Goal: Task Accomplishment & Management: Use online tool/utility

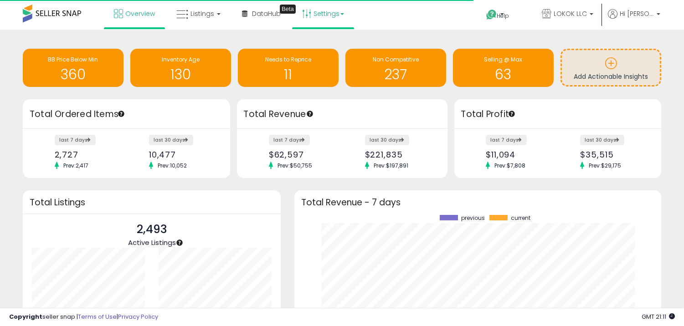
scroll to position [126, 349]
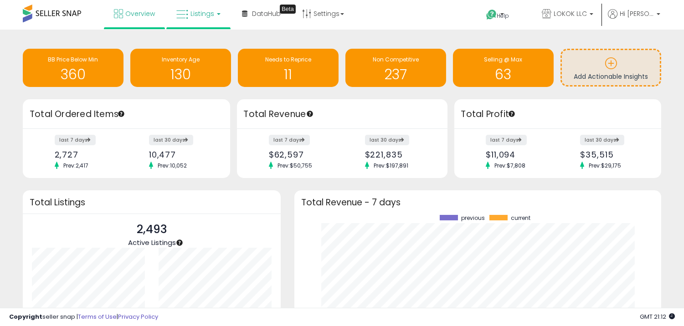
click at [208, 20] on link "Listings" at bounding box center [199, 13] width 58 height 27
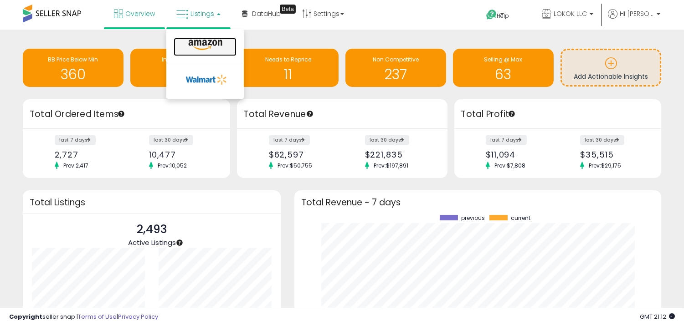
click at [212, 46] on icon at bounding box center [205, 45] width 40 height 12
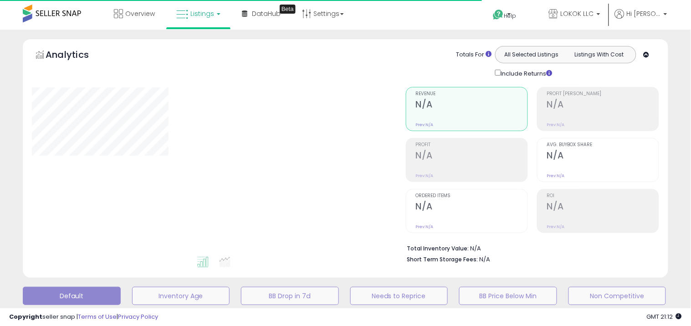
type input "**********"
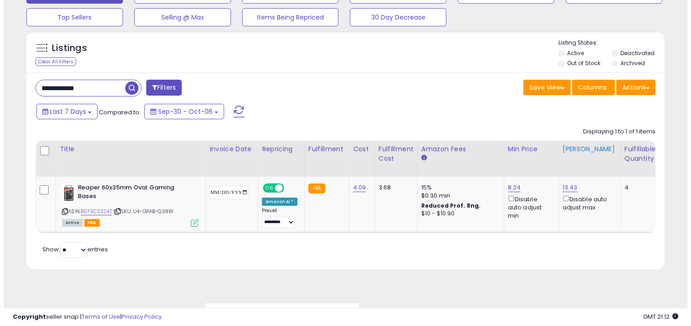
scroll to position [304, 0]
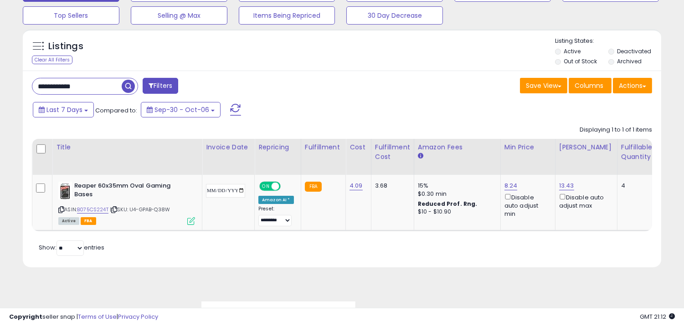
click at [630, 99] on div "**********" at bounding box center [342, 169] width 638 height 196
click at [634, 90] on button "Actions" at bounding box center [632, 85] width 39 height 15
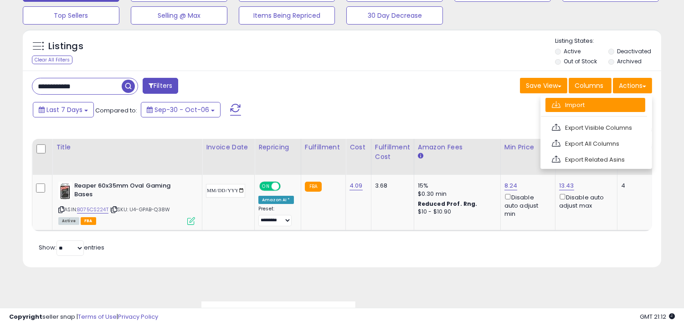
click at [612, 112] on link "Import" at bounding box center [595, 105] width 100 height 14
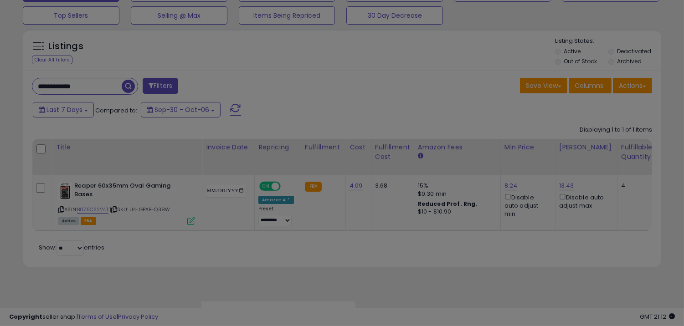
scroll to position [187, 374]
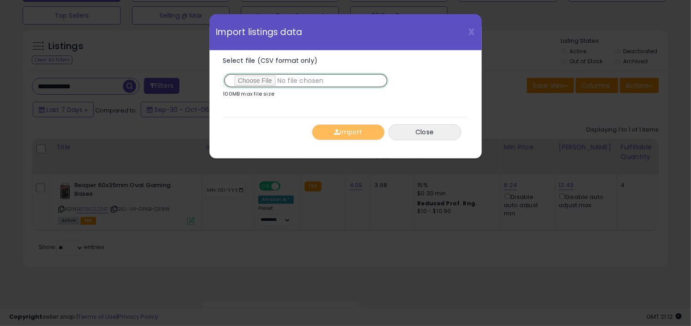
click at [262, 80] on input "Select file (CSV format only)" at bounding box center [305, 80] width 165 height 15
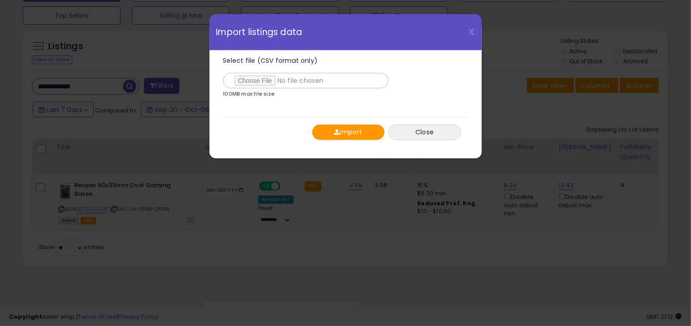
click at [350, 139] on button "Import" at bounding box center [348, 132] width 73 height 16
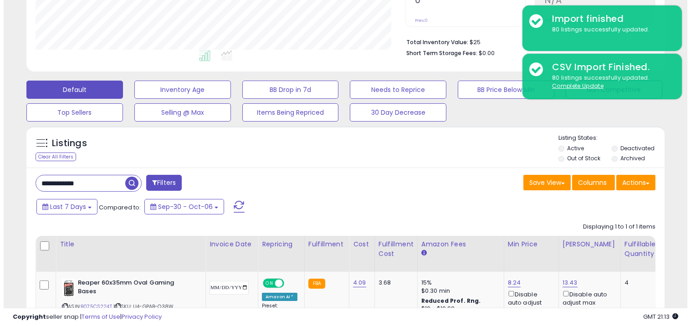
scroll to position [202, 0]
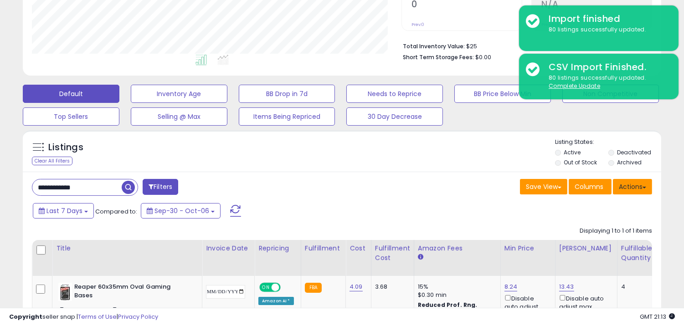
click at [635, 184] on button "Actions" at bounding box center [632, 186] width 39 height 15
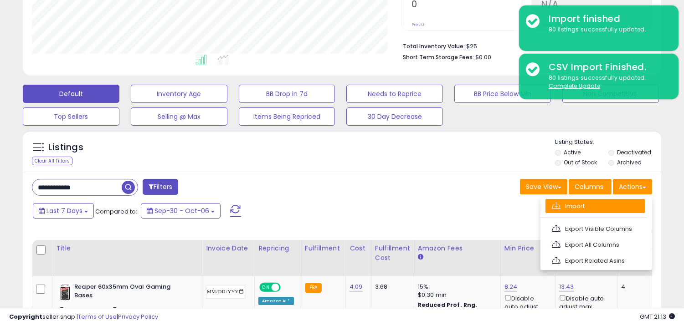
click at [600, 202] on link "Import" at bounding box center [595, 206] width 100 height 14
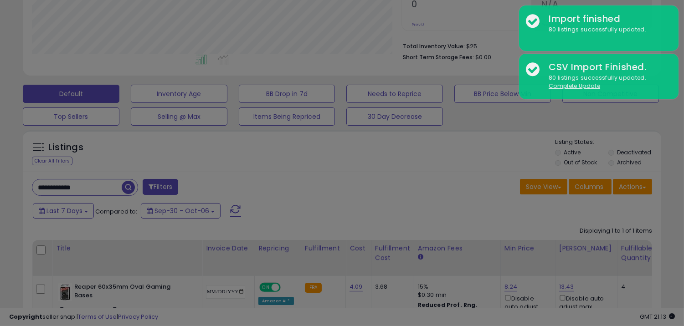
scroll to position [187, 374]
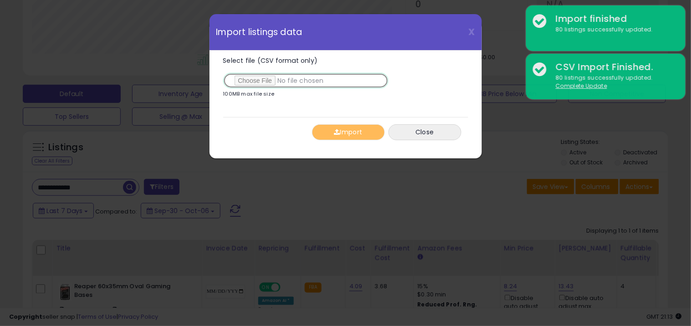
click at [266, 81] on input "Select file (CSV format only)" at bounding box center [305, 80] width 165 height 15
type input "**********"
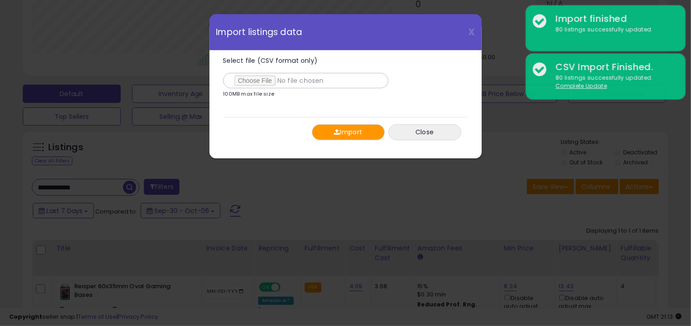
click at [345, 138] on button "Import" at bounding box center [348, 132] width 73 height 16
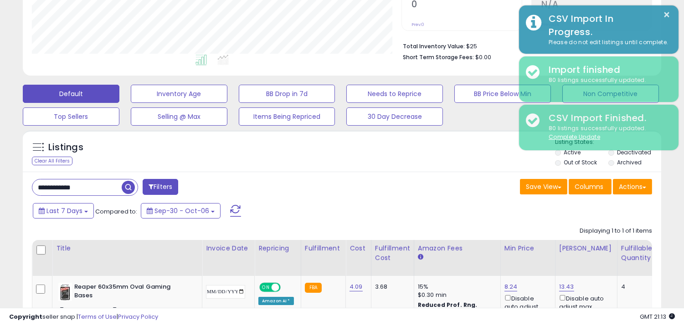
scroll to position [455521, 455338]
